Goal: Transaction & Acquisition: Purchase product/service

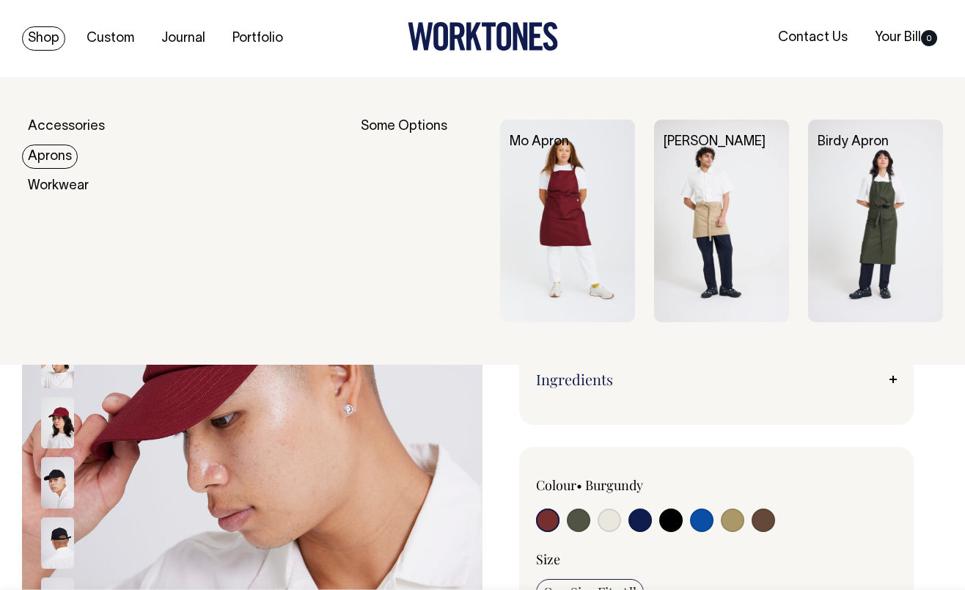
click at [48, 149] on link "Aprons" at bounding box center [50, 156] width 56 height 24
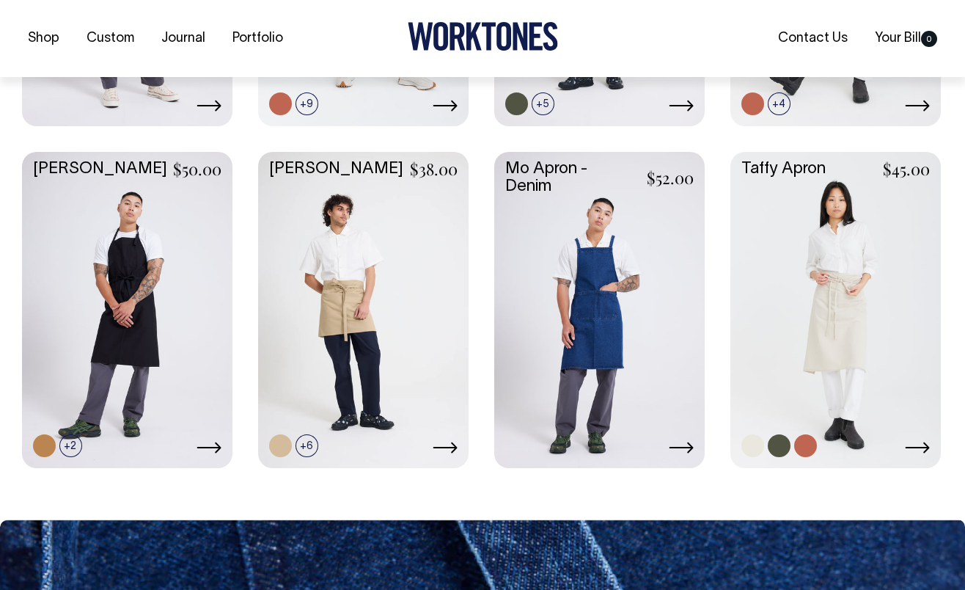
scroll to position [631, 0]
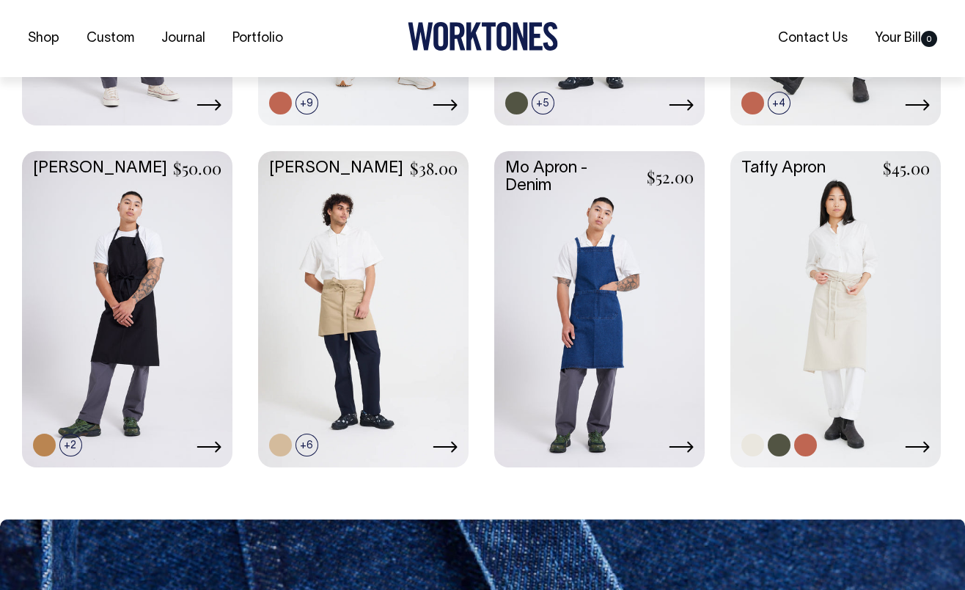
click at [746, 232] on link at bounding box center [835, 307] width 210 height 313
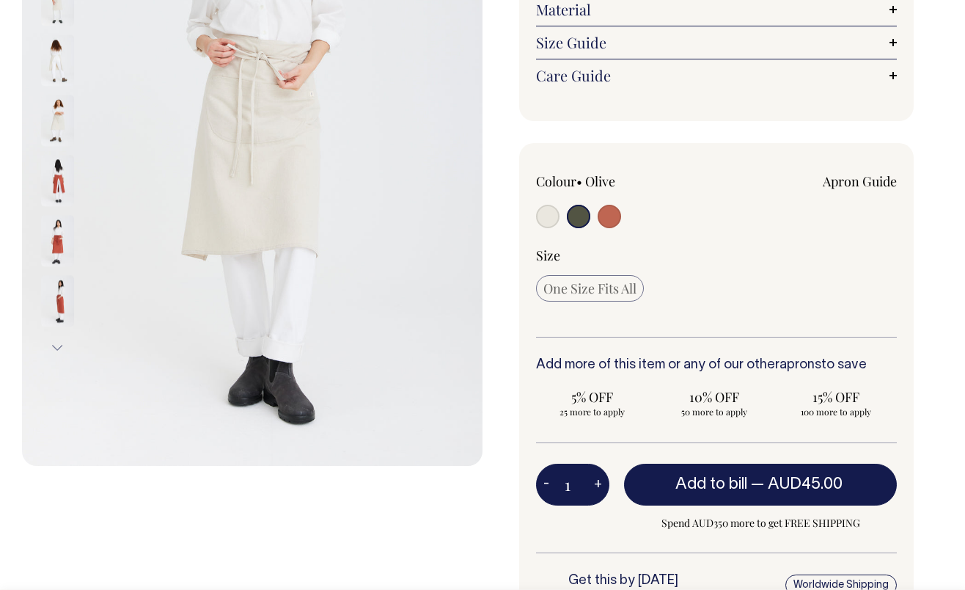
scroll to position [302, 0]
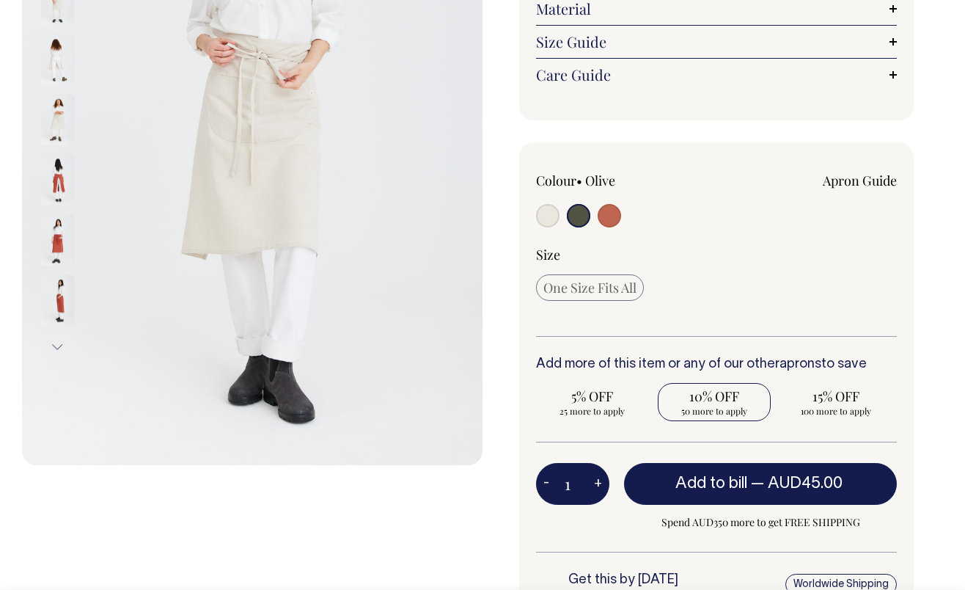
click at [714, 403] on span "10% OFF" at bounding box center [714, 396] width 98 height 18
click at [714, 403] on input "10% OFF 50 more to apply" at bounding box center [714, 402] width 113 height 38
radio input "true"
type input "50"
radio input "true"
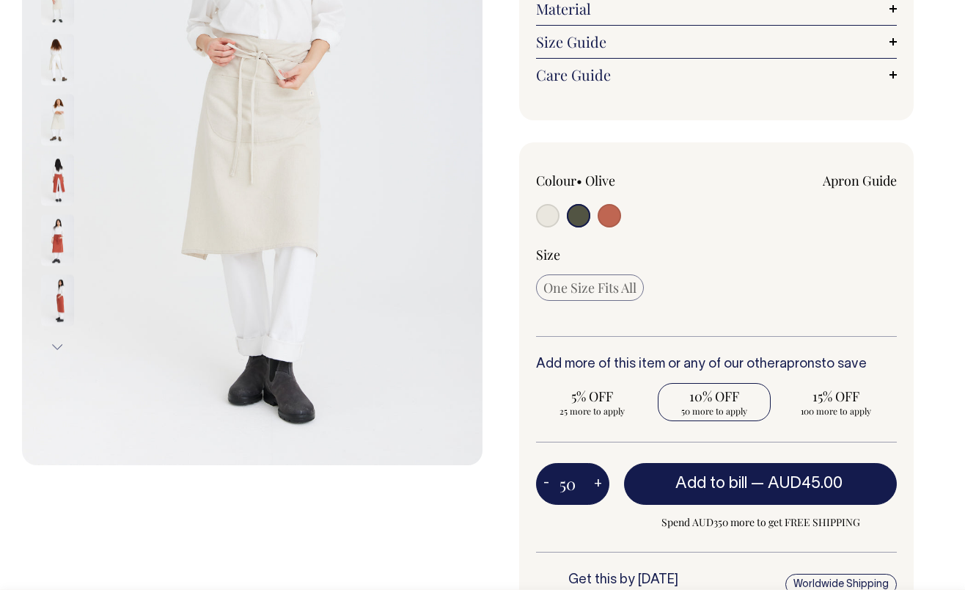
select select
type input "50"
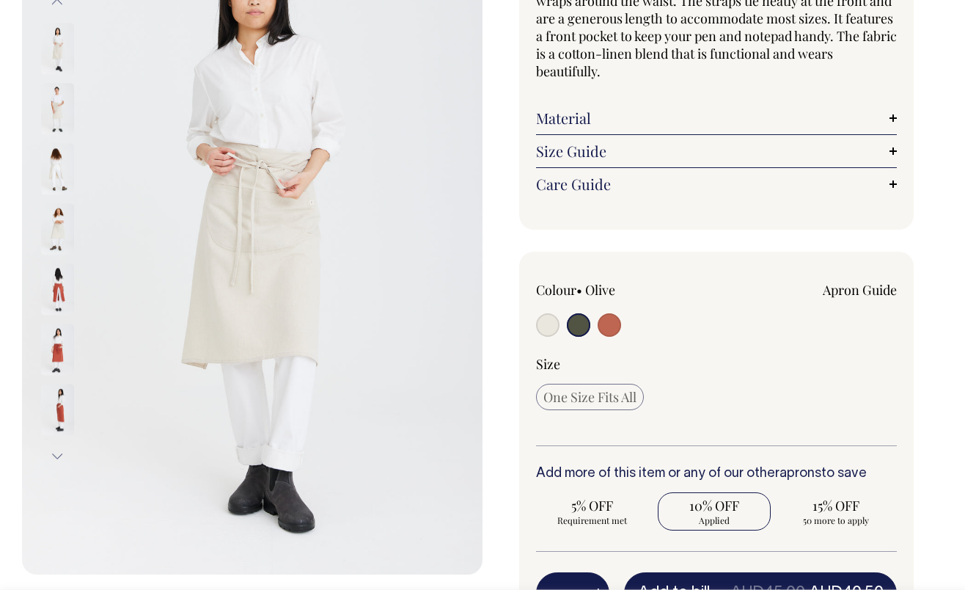
scroll to position [192, 0]
